Goal: Task Accomplishment & Management: Use online tool/utility

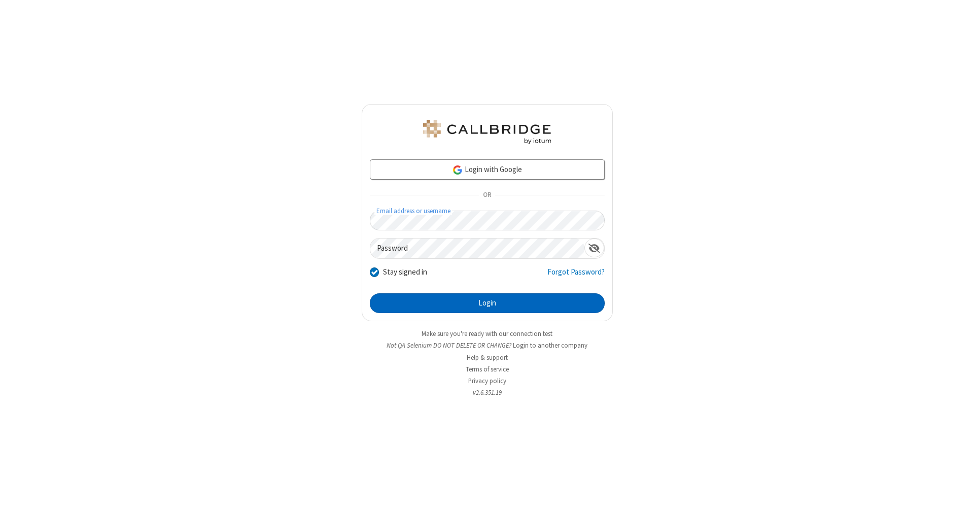
click at [487, 303] on button "Login" at bounding box center [487, 303] width 235 height 20
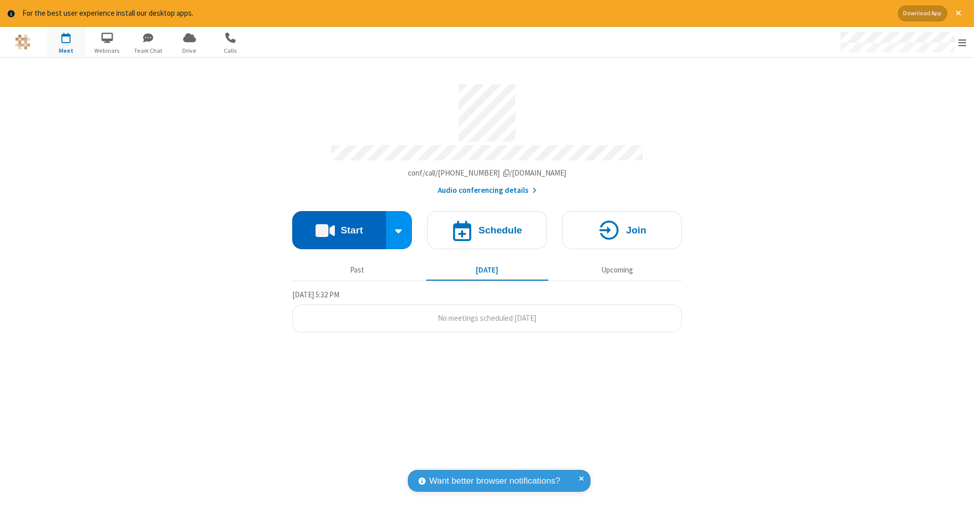
click at [339, 225] on button "Start" at bounding box center [339, 230] width 94 height 38
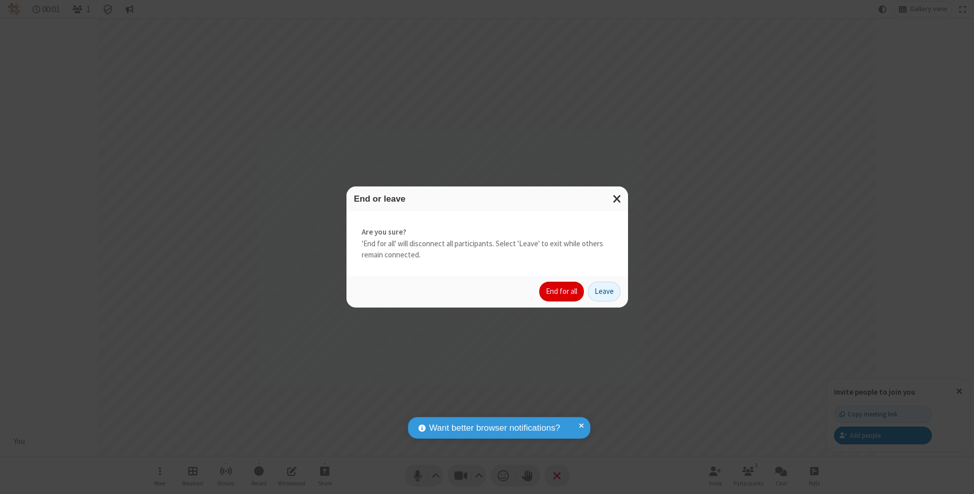
click at [562, 291] on button "End for all" at bounding box center [561, 292] width 45 height 20
